Goal: Task Accomplishment & Management: Use online tool/utility

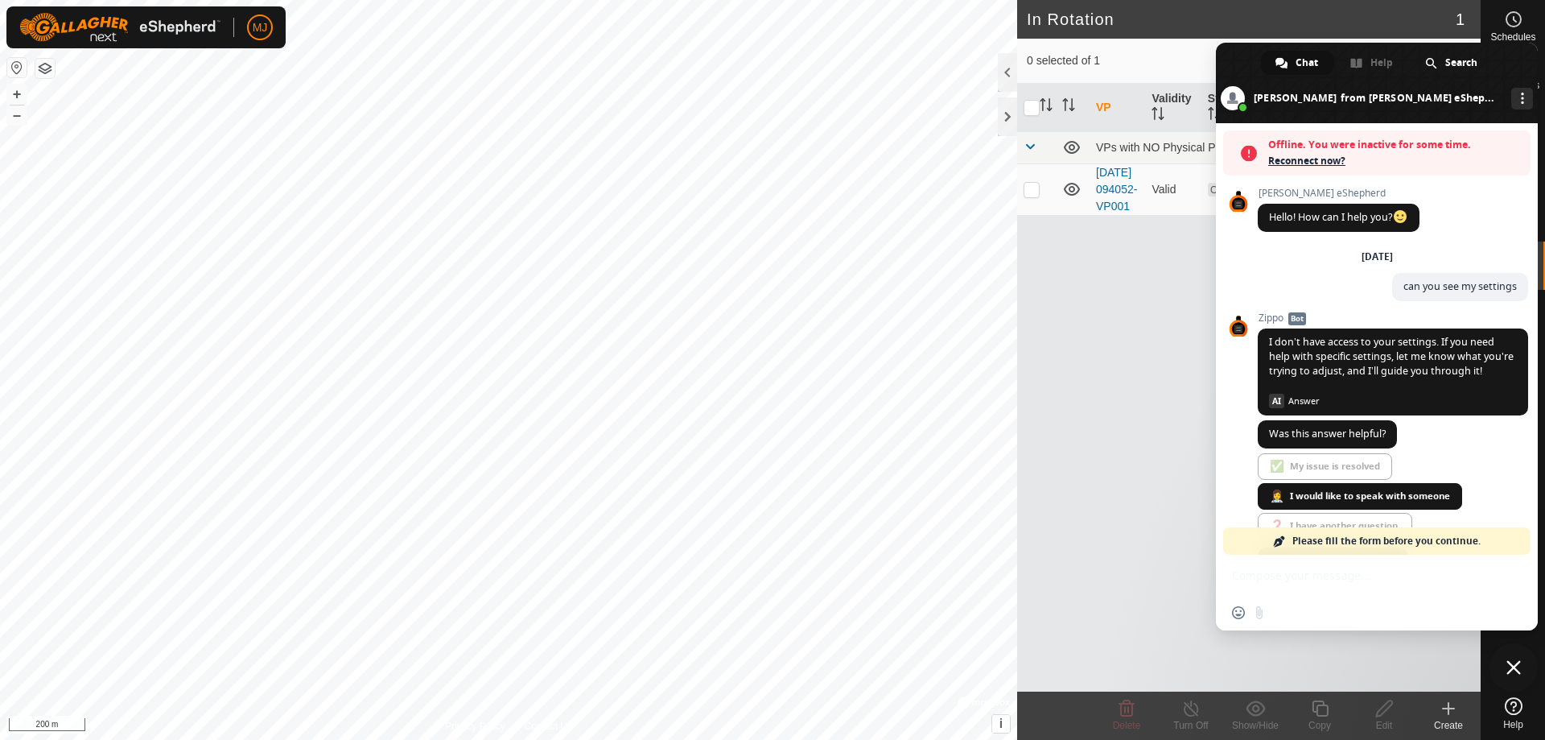
scroll to position [4204, 0]
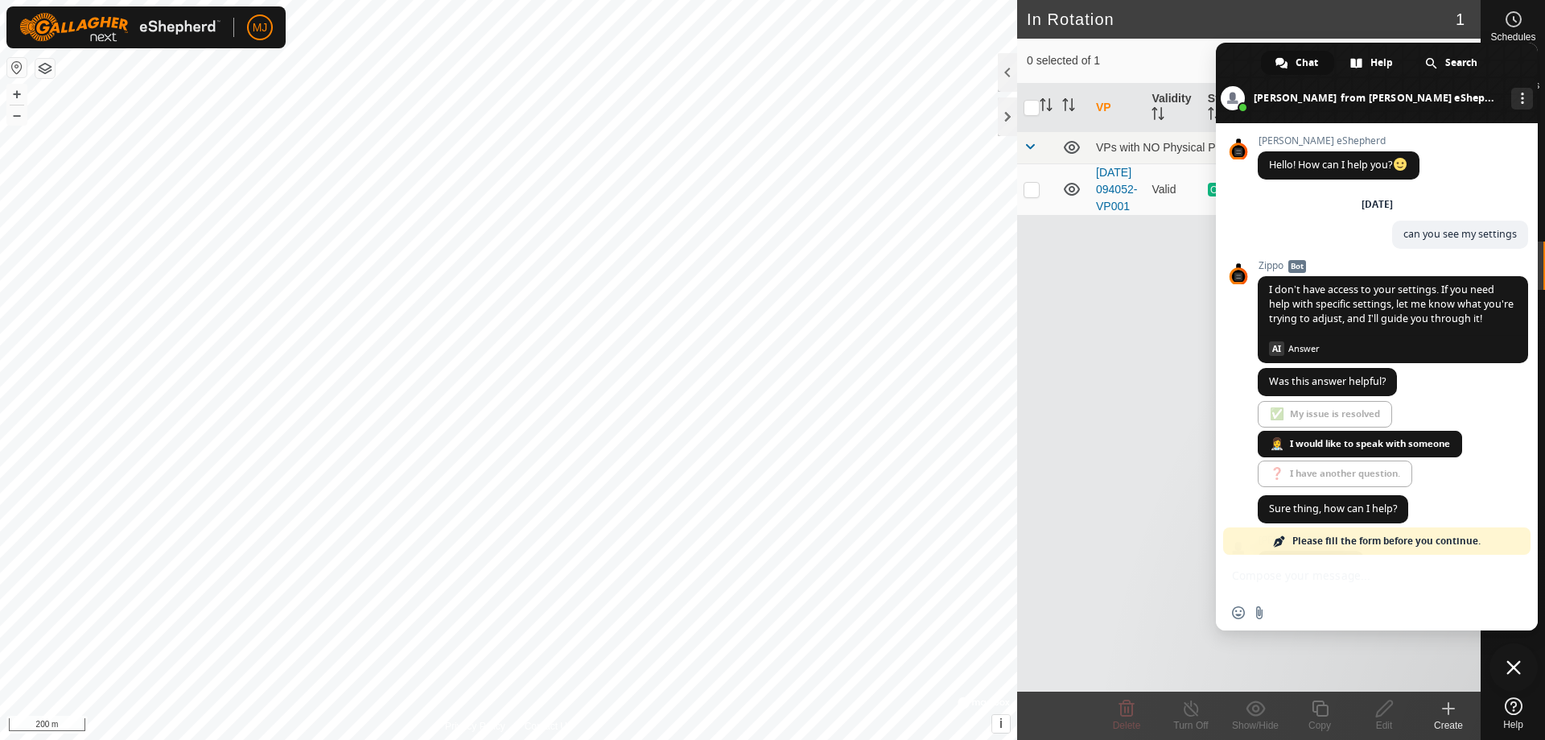
scroll to position [5898, 0]
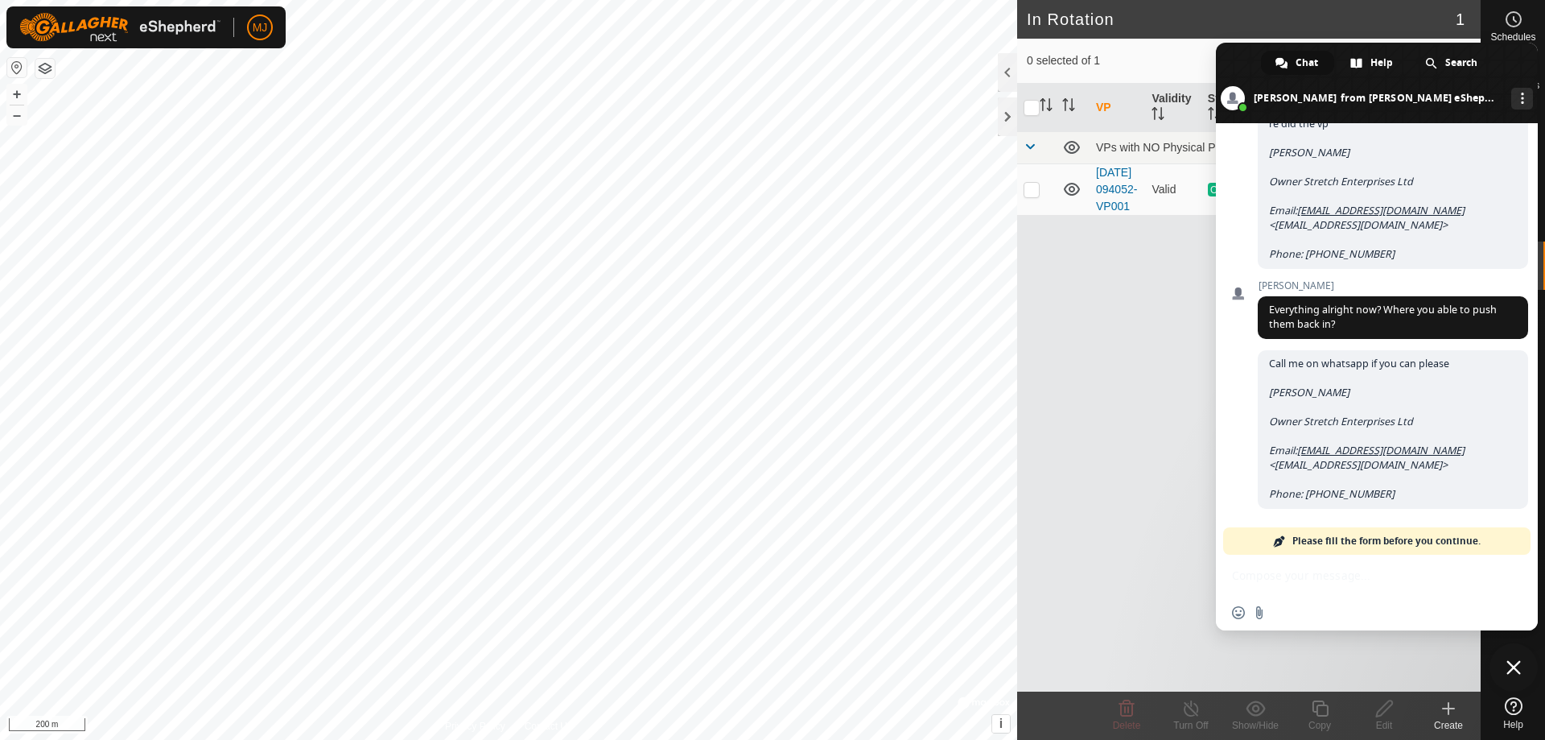
click at [1073, 429] on div "VP Validity Status Mob Head Paddock Grazing Area VPs with NO Physical Paddock […" at bounding box center [1249, 388] width 464 height 608
click at [1189, 396] on div "VP Validity Status Mob Head Paddock Grazing Area VPs with NO Physical Paddock […" at bounding box center [1249, 388] width 464 height 608
drag, startPoint x: 1173, startPoint y: 367, endPoint x: 1199, endPoint y: 470, distance: 106.2
click at [1181, 377] on div "VP Validity Status Mob Head Paddock Grazing Area VPs with NO Physical Paddock […" at bounding box center [1249, 388] width 464 height 608
click at [1306, 192] on span "I ran over to see them and my son [PERSON_NAME] re did the vp [PERSON_NAME] Own…" at bounding box center [1393, 182] width 270 height 173
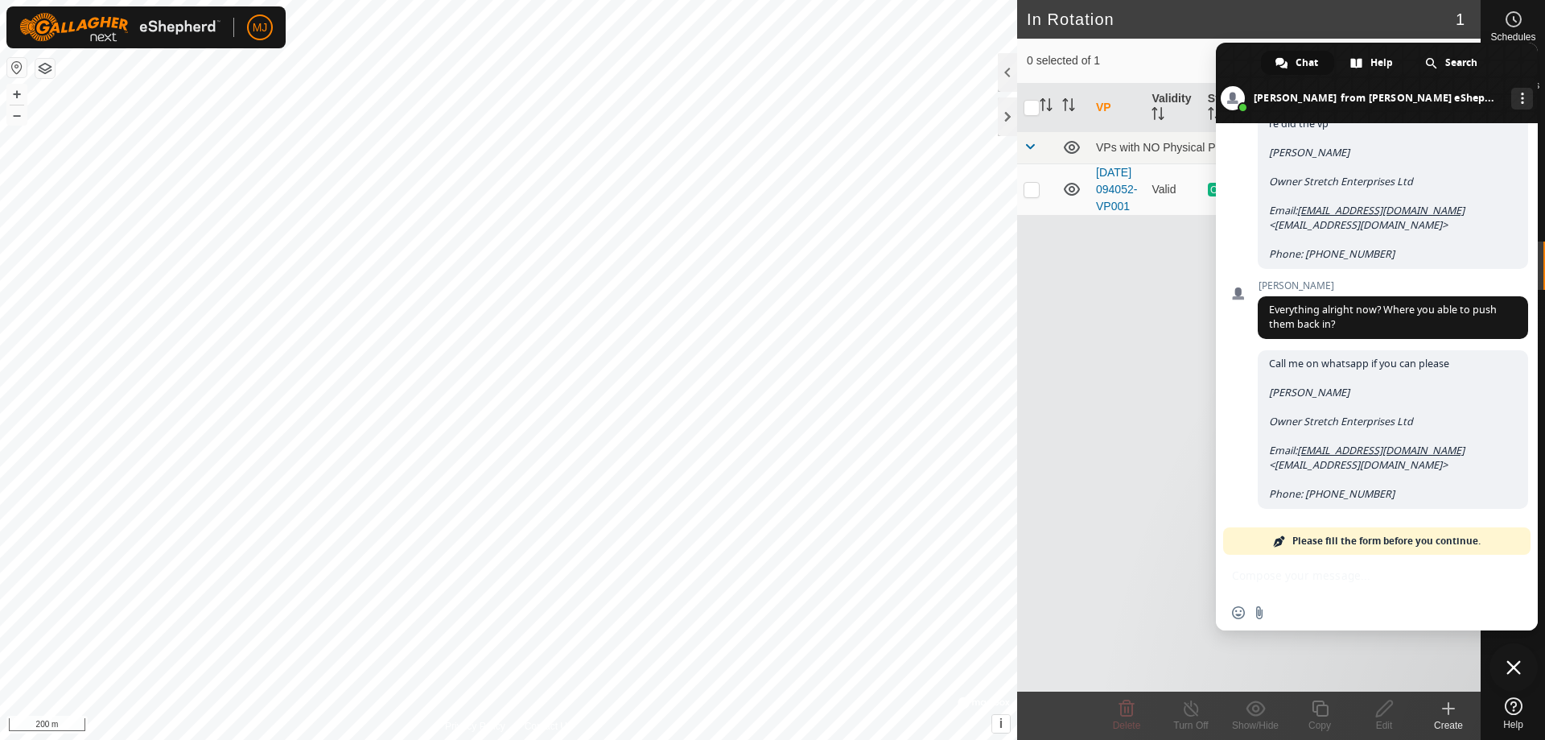
click at [1234, 76] on span at bounding box center [1377, 83] width 322 height 80
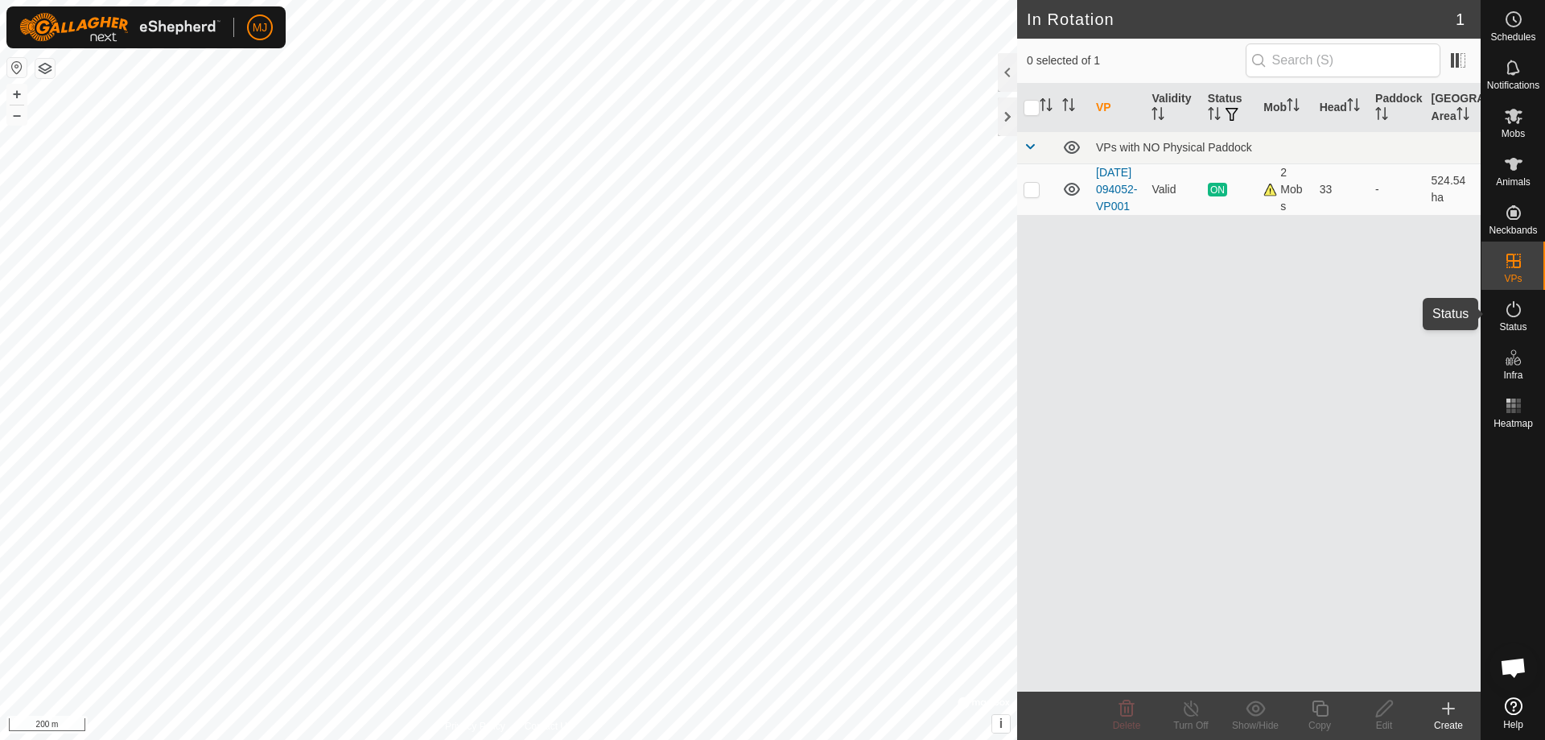
click at [1515, 305] on icon at bounding box center [1513, 308] width 19 height 19
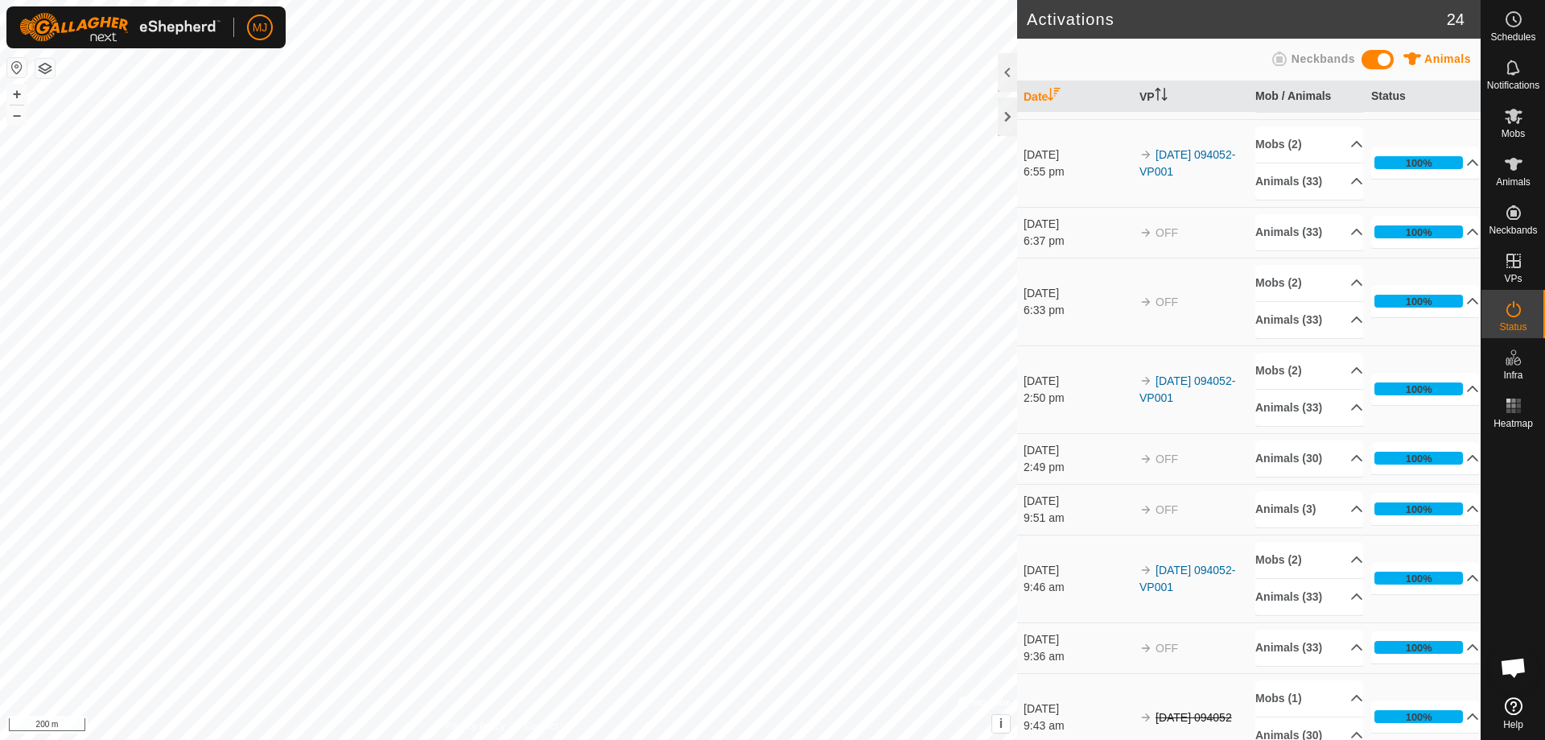
scroll to position [5882, 0]
click at [1518, 312] on icon at bounding box center [1513, 308] width 19 height 19
click at [1007, 114] on div at bounding box center [1007, 116] width 19 height 39
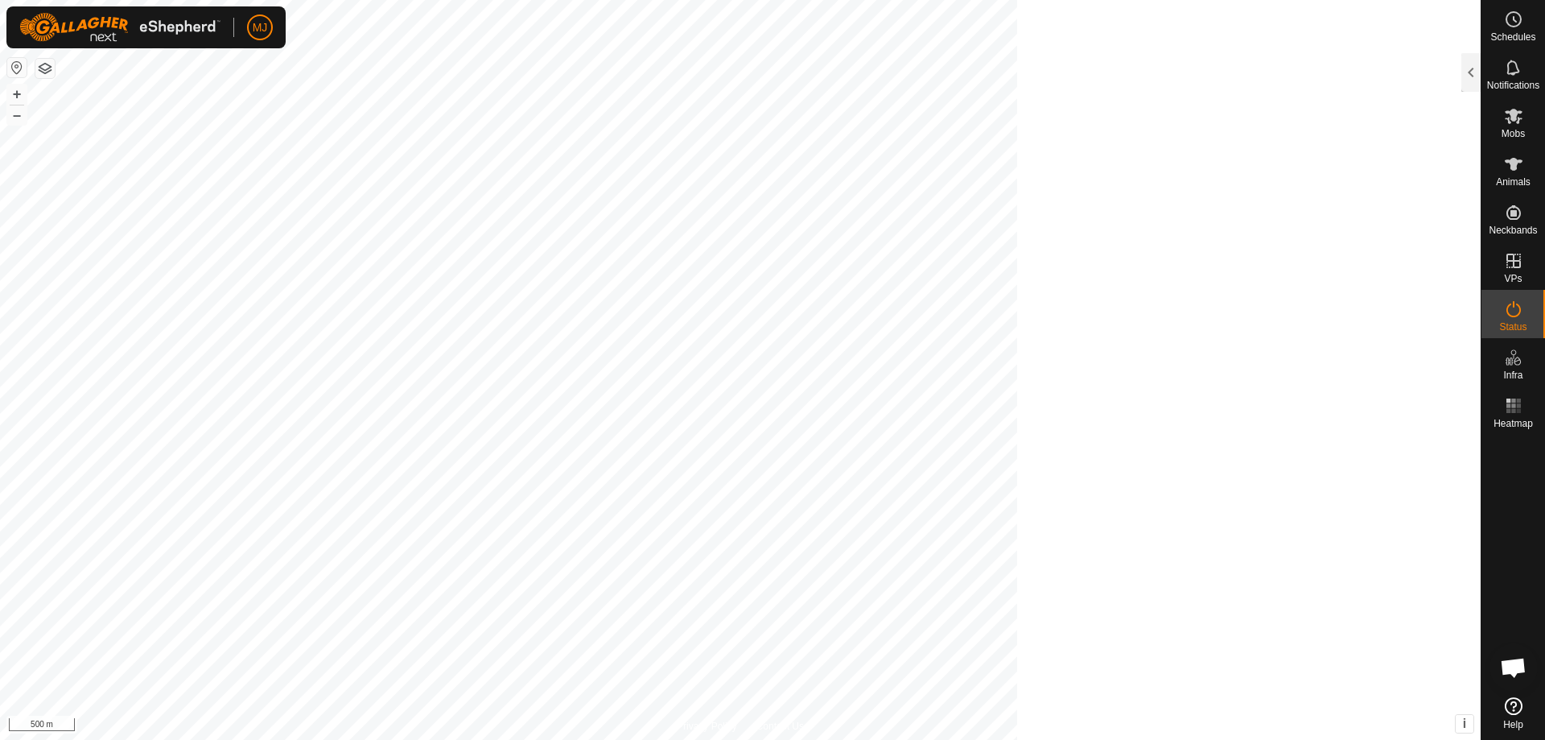
scroll to position [305, 0]
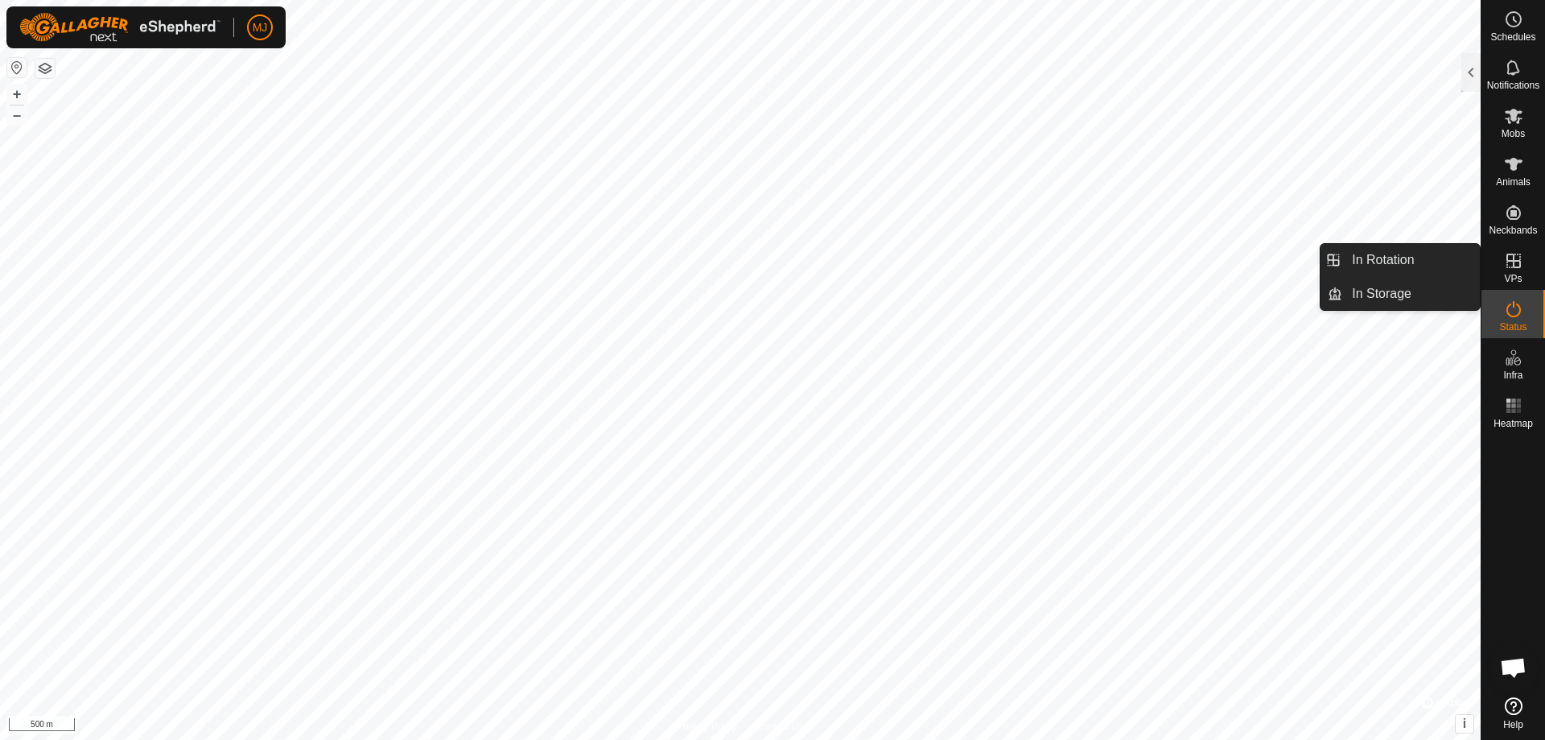
click at [1522, 265] on icon at bounding box center [1513, 260] width 19 height 19
click at [1518, 261] on icon at bounding box center [1513, 260] width 14 height 14
click at [1388, 256] on link "In Rotation" at bounding box center [1411, 260] width 138 height 32
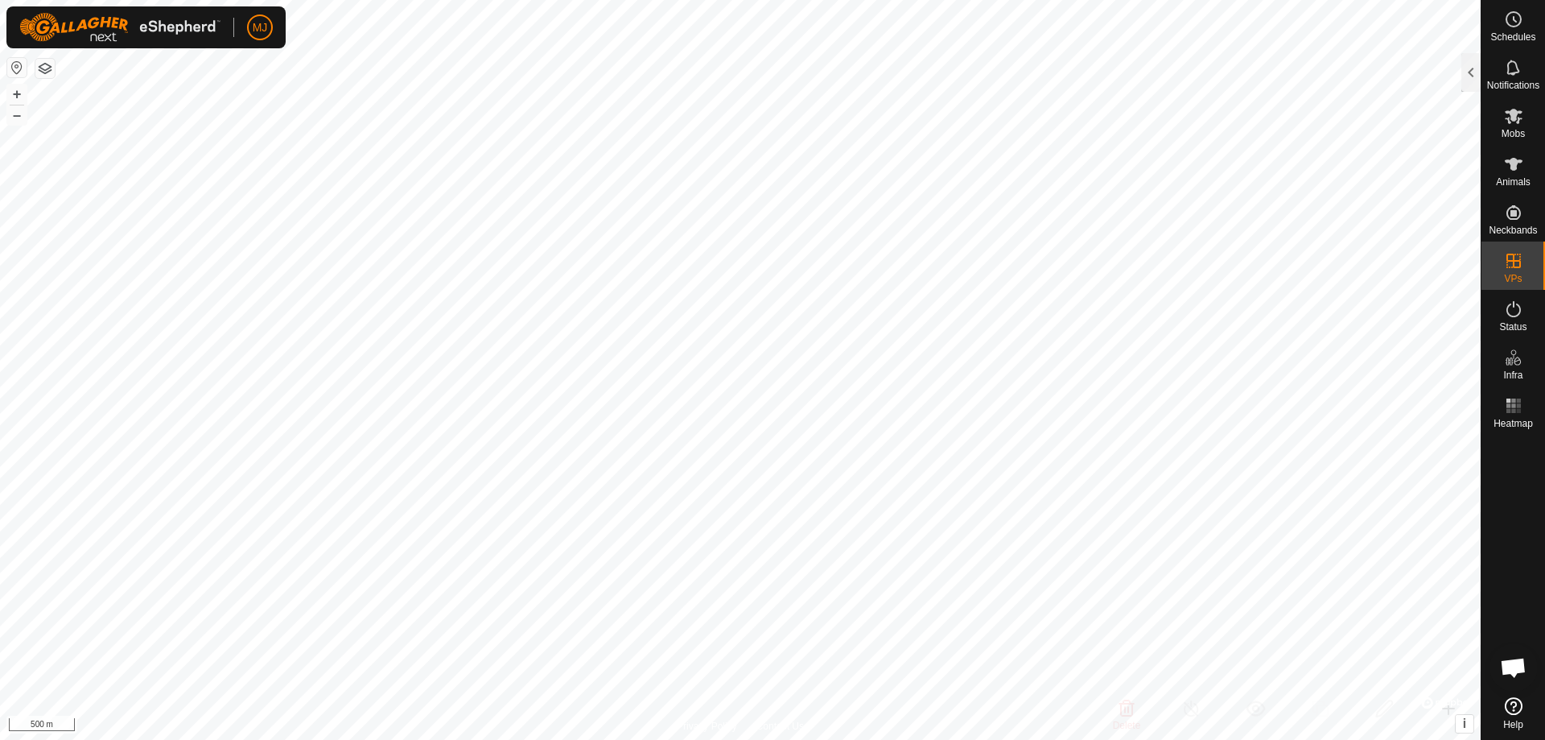
checkbox input "true"
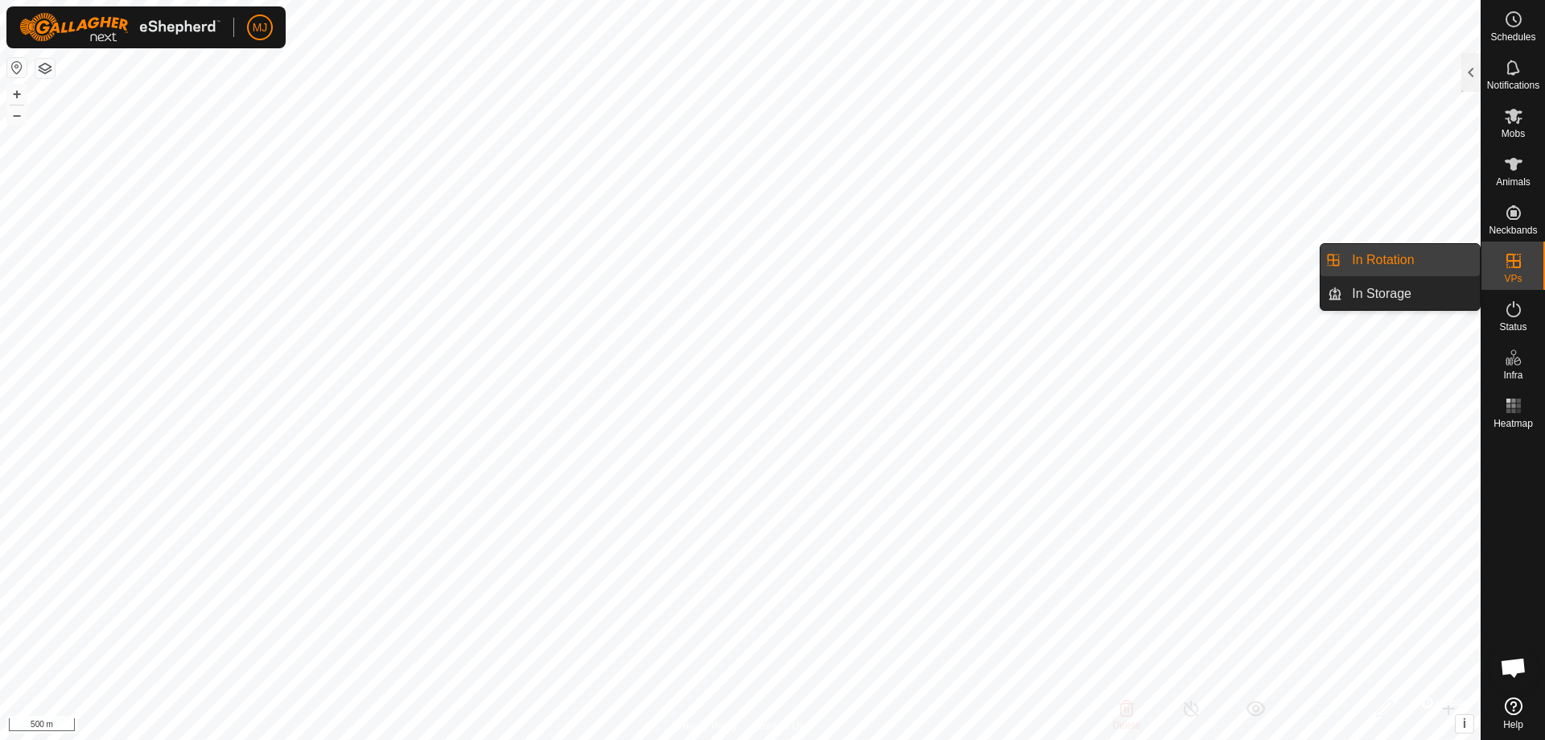
click at [1426, 253] on link "In Rotation" at bounding box center [1411, 260] width 138 height 32
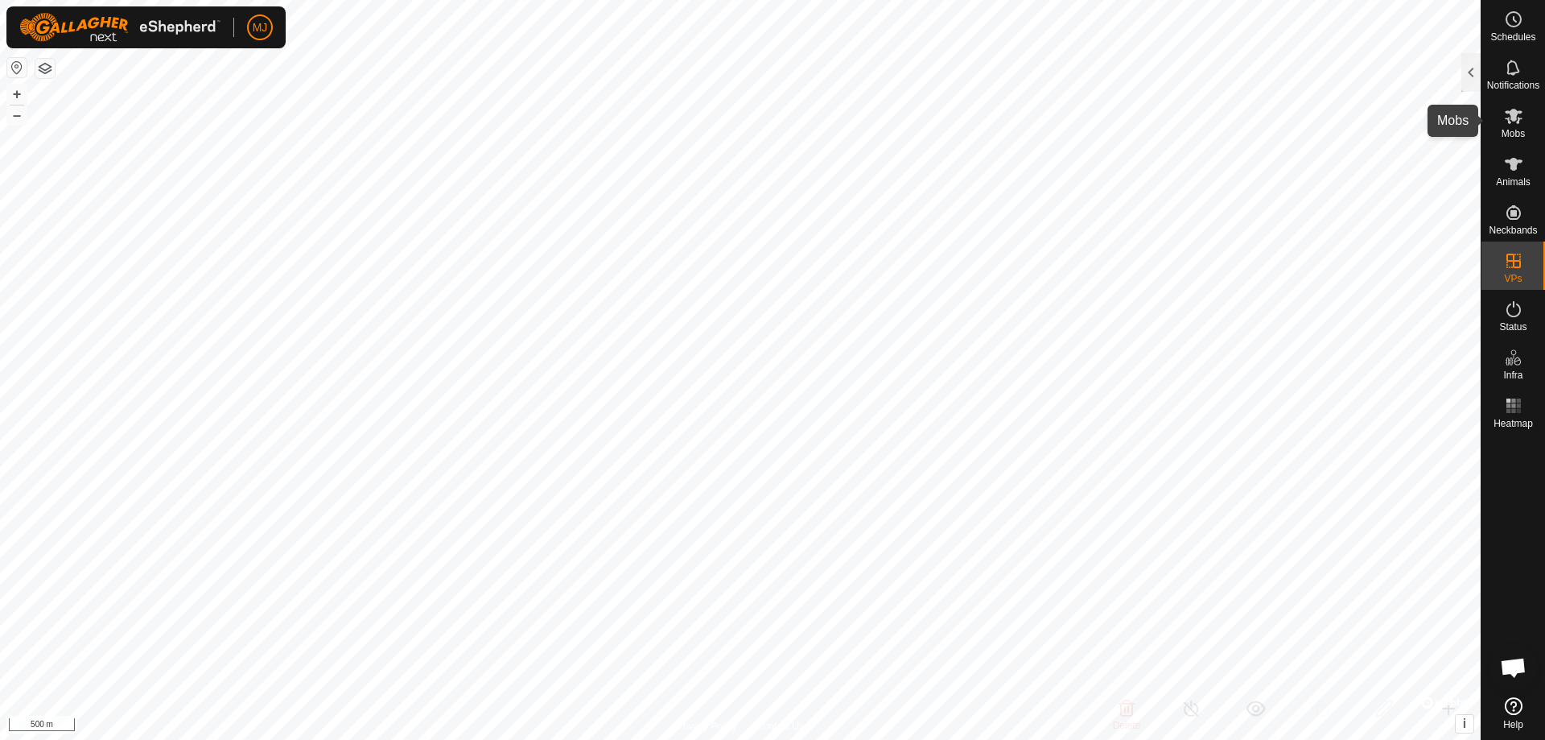
click at [1517, 110] on icon at bounding box center [1513, 115] width 19 height 19
click at [1513, 117] on icon at bounding box center [1514, 116] width 18 height 15
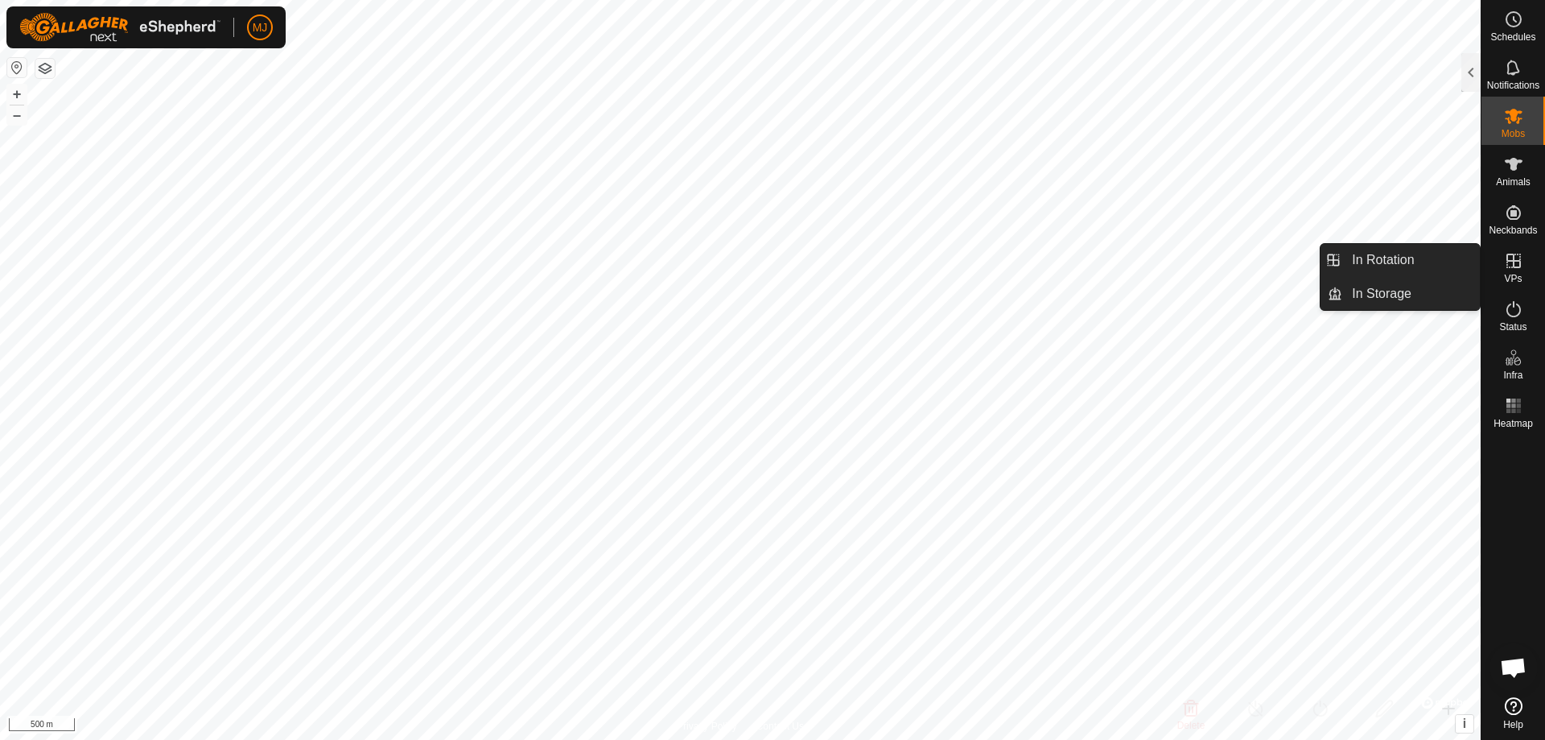
click at [1514, 252] on icon at bounding box center [1513, 260] width 19 height 19
click at [1514, 259] on icon at bounding box center [1513, 260] width 14 height 14
click at [1397, 258] on link "In Rotation" at bounding box center [1411, 260] width 138 height 32
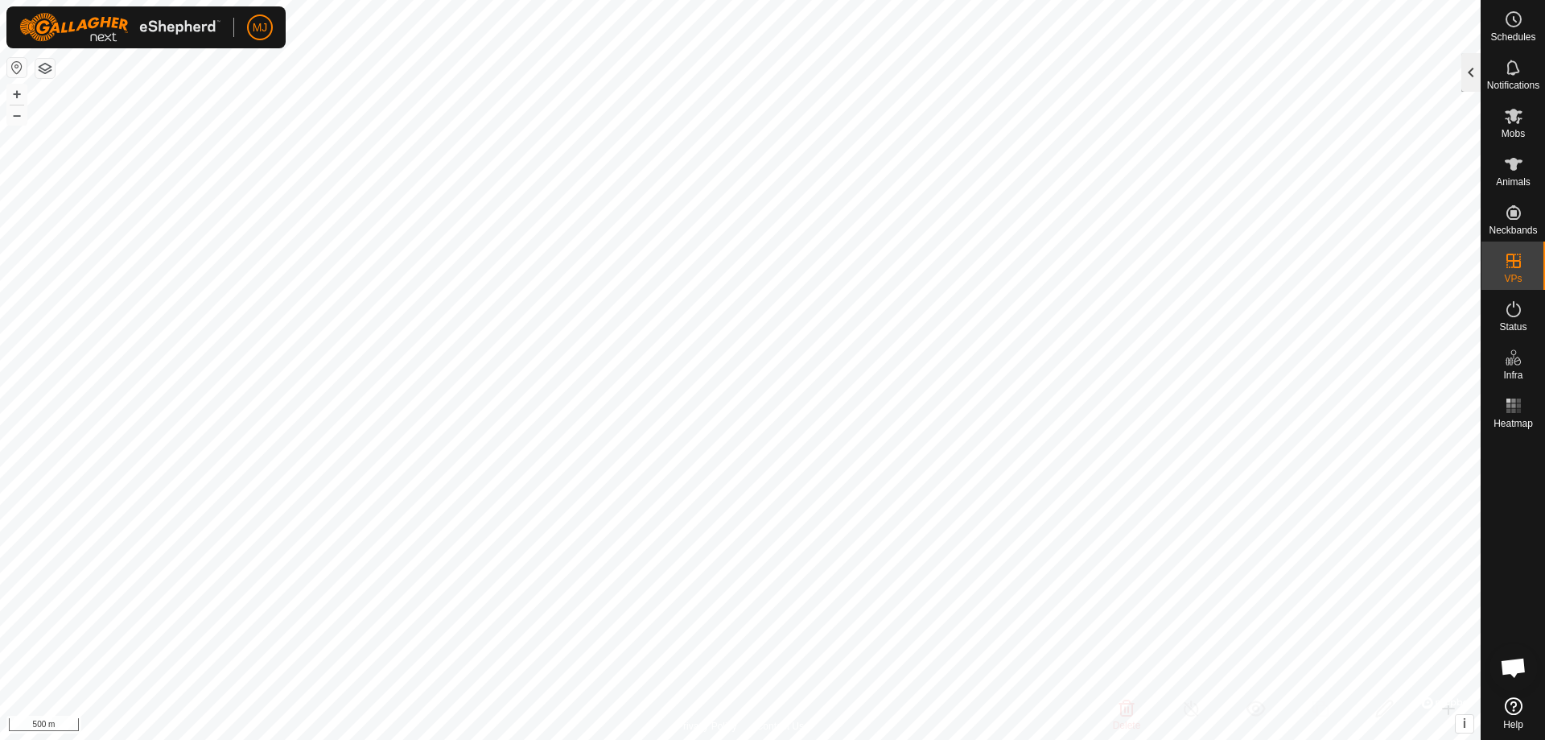
click at [1473, 73] on div at bounding box center [1470, 72] width 19 height 39
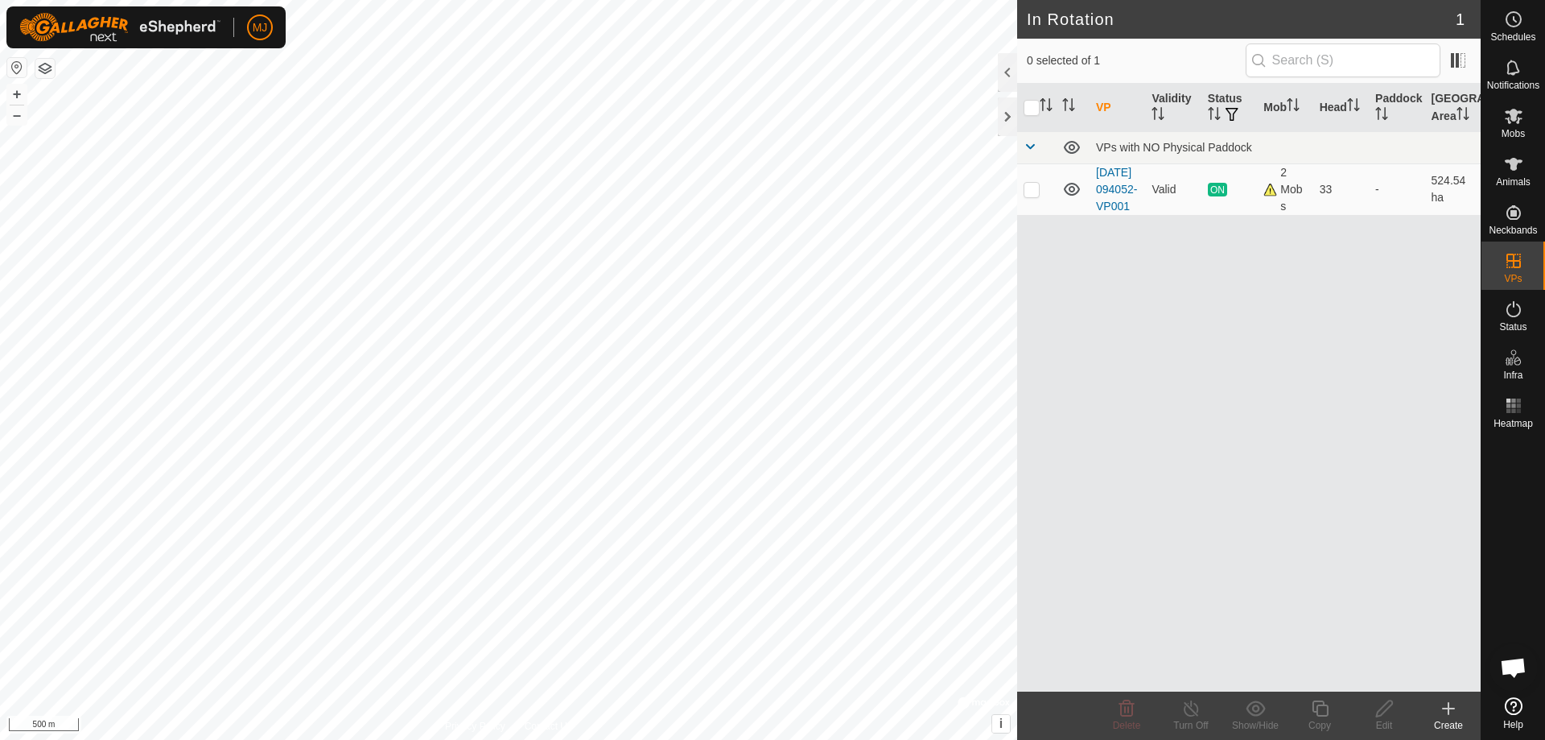
click at [1448, 711] on icon at bounding box center [1448, 708] width 0 height 11
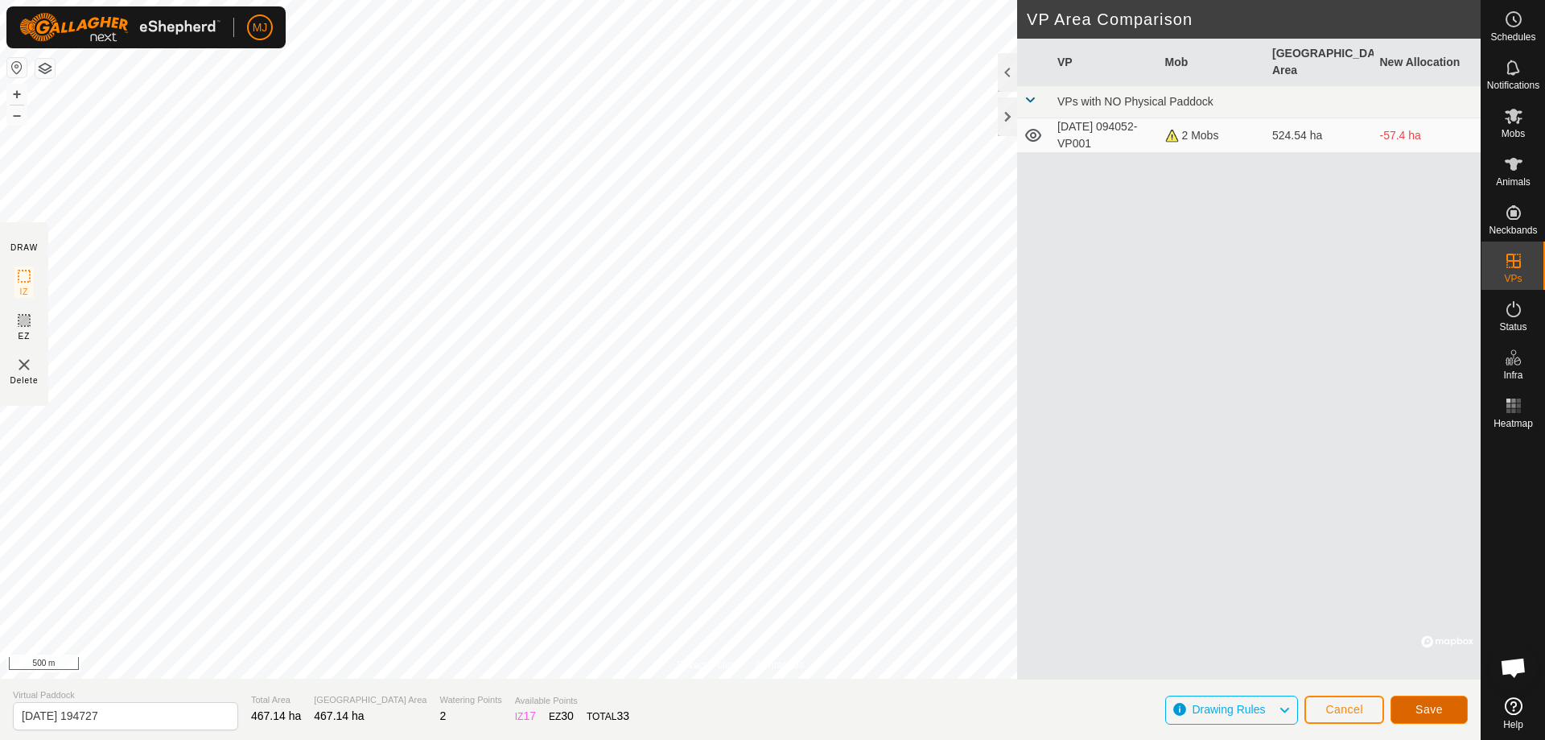
click at [1440, 707] on span "Save" at bounding box center [1428, 709] width 27 height 13
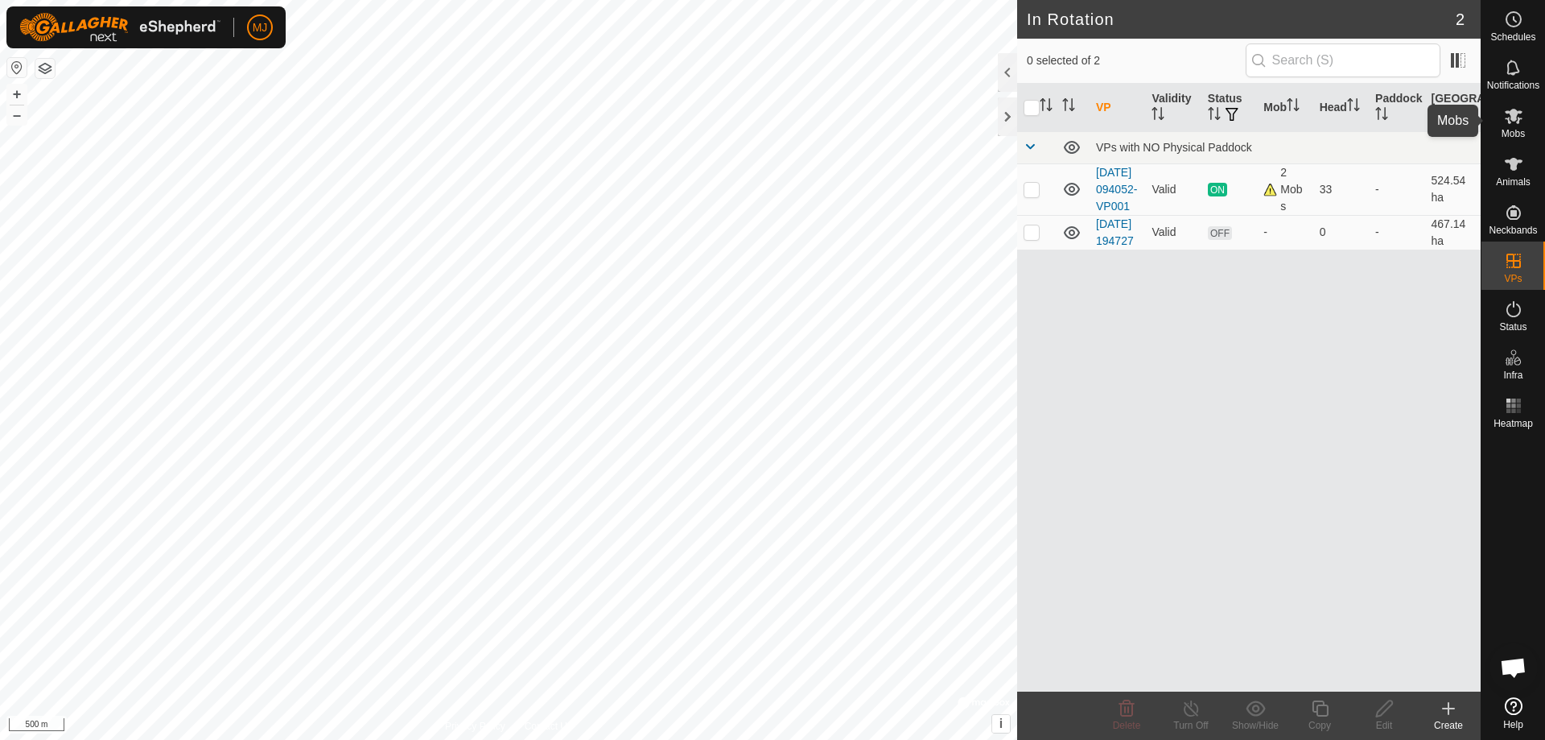
click at [1517, 117] on icon at bounding box center [1513, 115] width 19 height 19
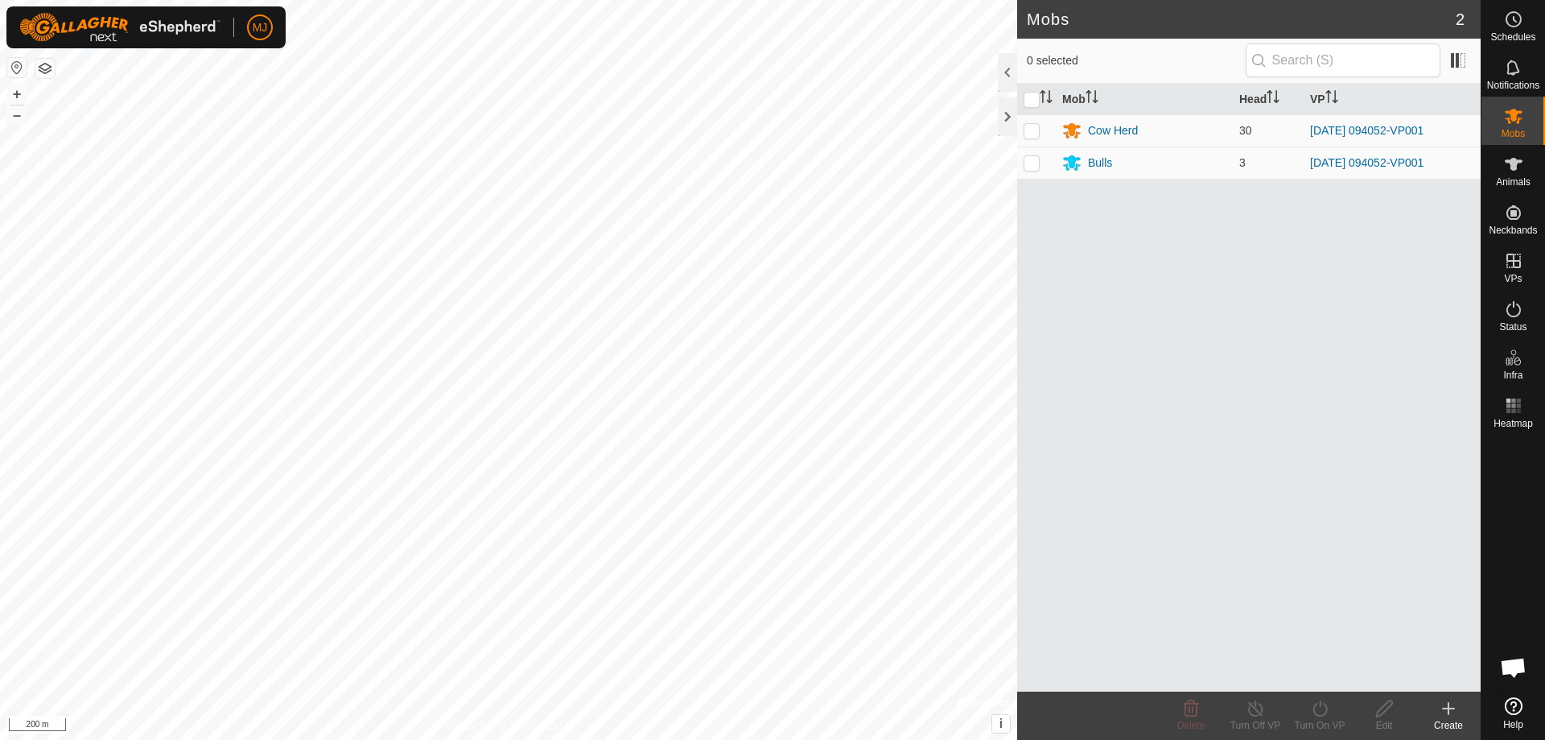
scroll to position [3984, 0]
